Goal: Find specific page/section: Find specific page/section

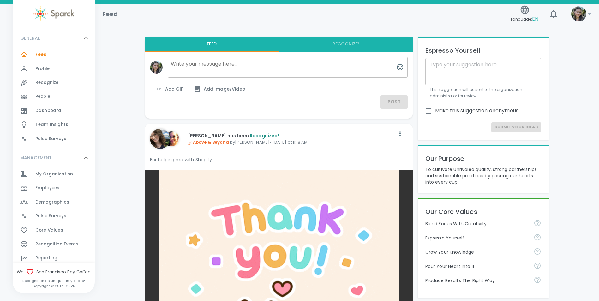
click at [50, 67] on div "Profile 0" at bounding box center [64, 68] width 59 height 9
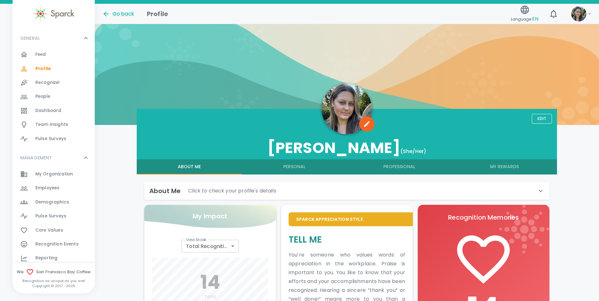
click at [50, 94] on span "People" at bounding box center [42, 96] width 15 height 6
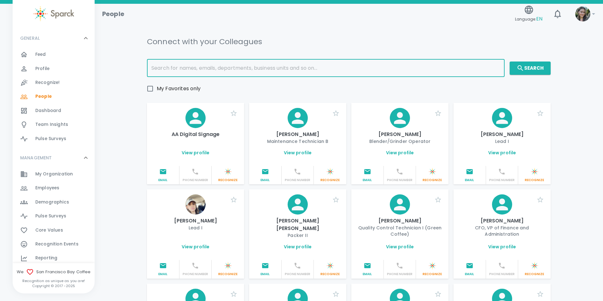
click at [210, 61] on input "text" at bounding box center [326, 68] width 358 height 18
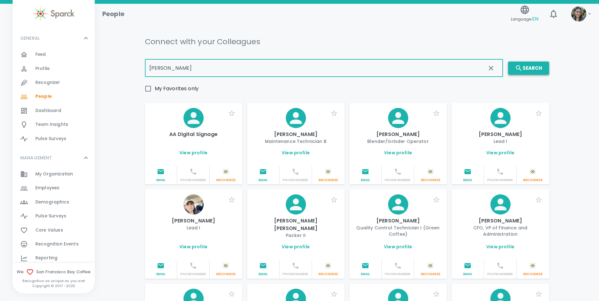
type input "[PERSON_NAME]"
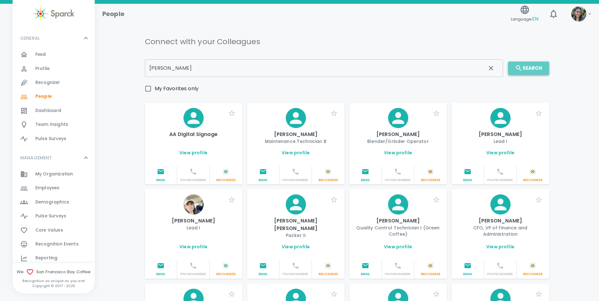
click at [530, 68] on button "Search" at bounding box center [528, 68] width 41 height 13
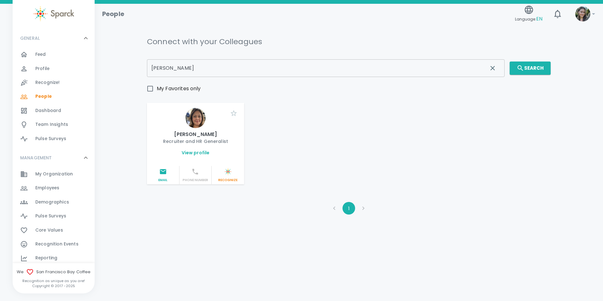
click at [198, 117] on img at bounding box center [196, 118] width 20 height 20
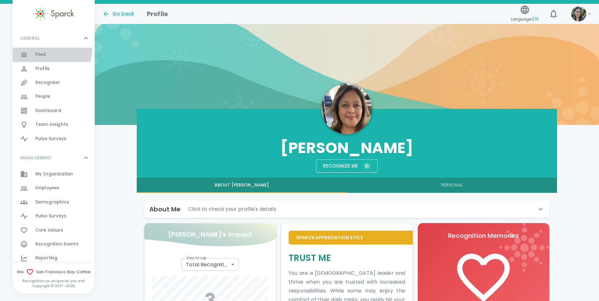
click at [46, 49] on div "Feed 0" at bounding box center [54, 55] width 82 height 14
